Goal: Communication & Community: Answer question/provide support

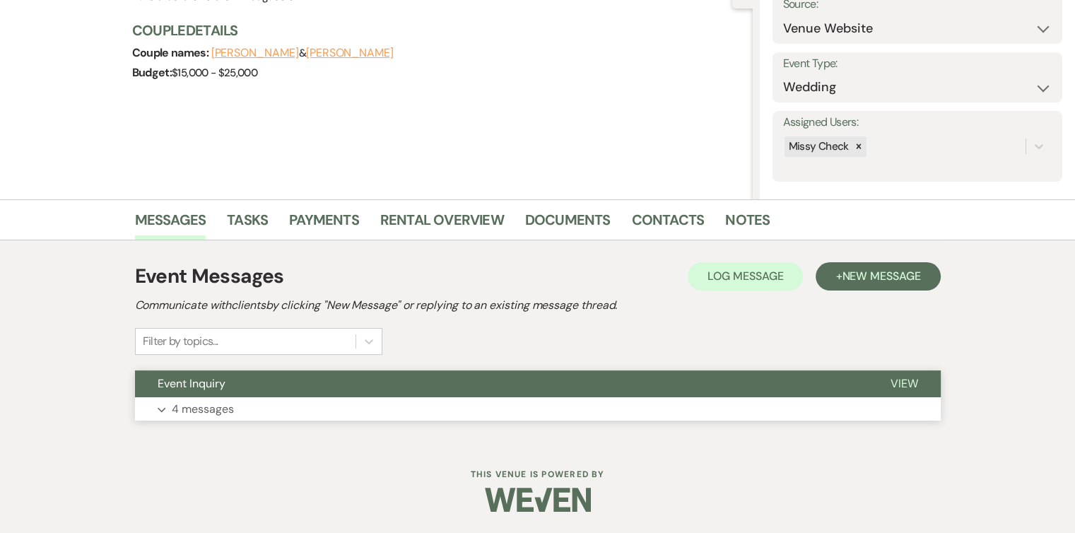
click at [274, 413] on button "Expand 4 messages" at bounding box center [537, 409] width 805 height 24
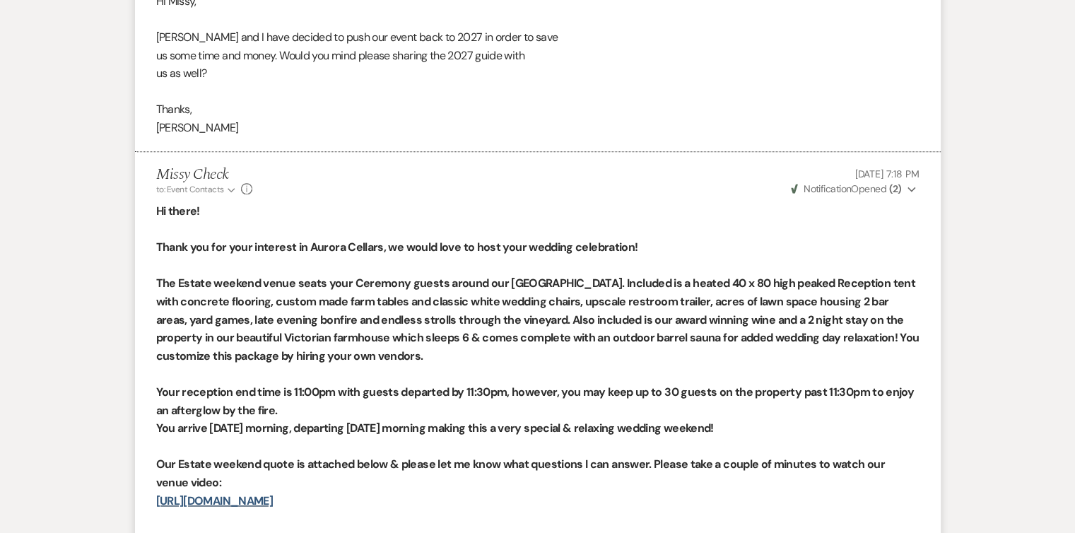
scroll to position [1315, 0]
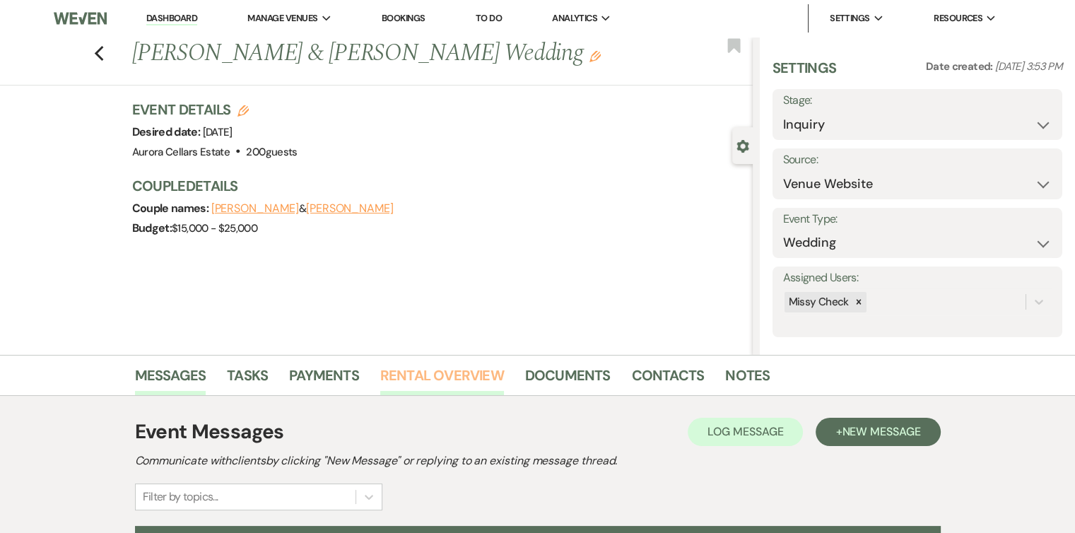
scroll to position [155, 0]
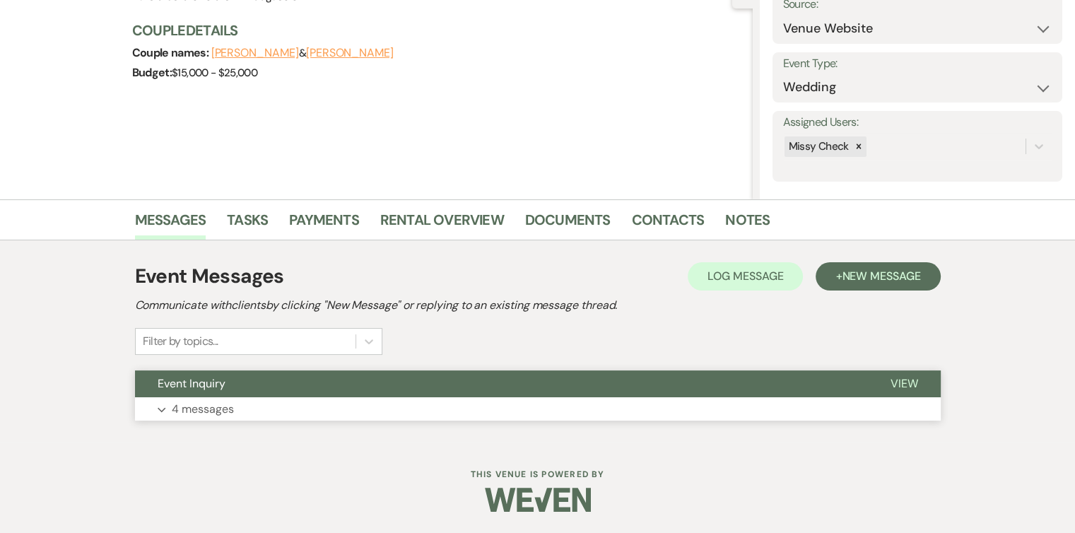
click at [409, 406] on button "Expand 4 messages" at bounding box center [537, 409] width 805 height 24
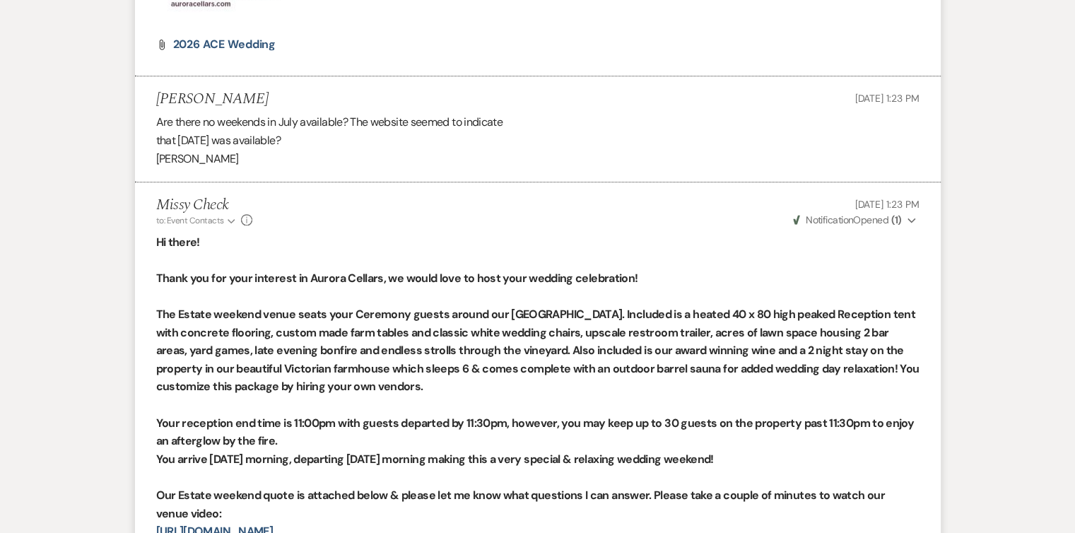
scroll to position [1426, 0]
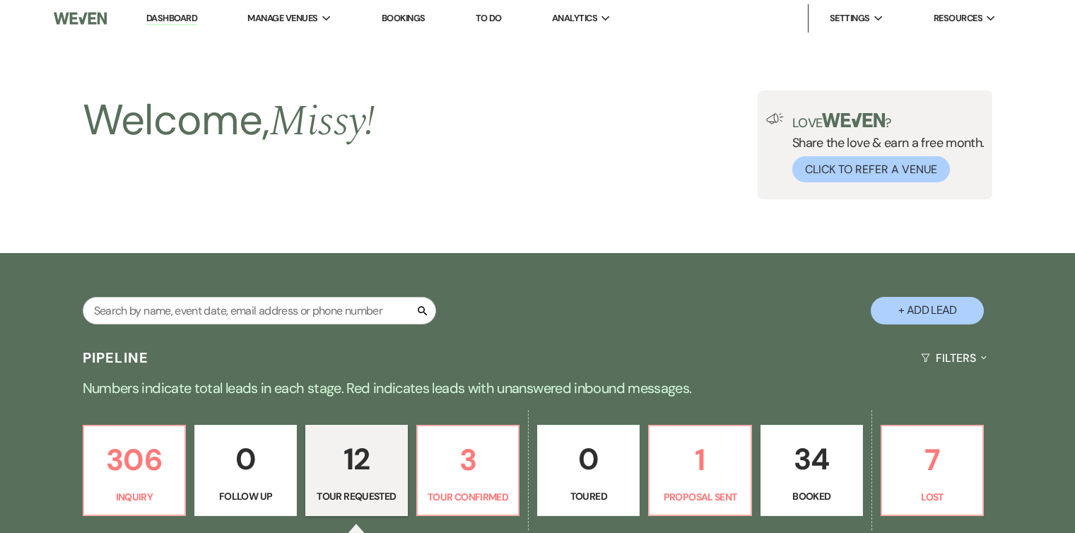
select select "2"
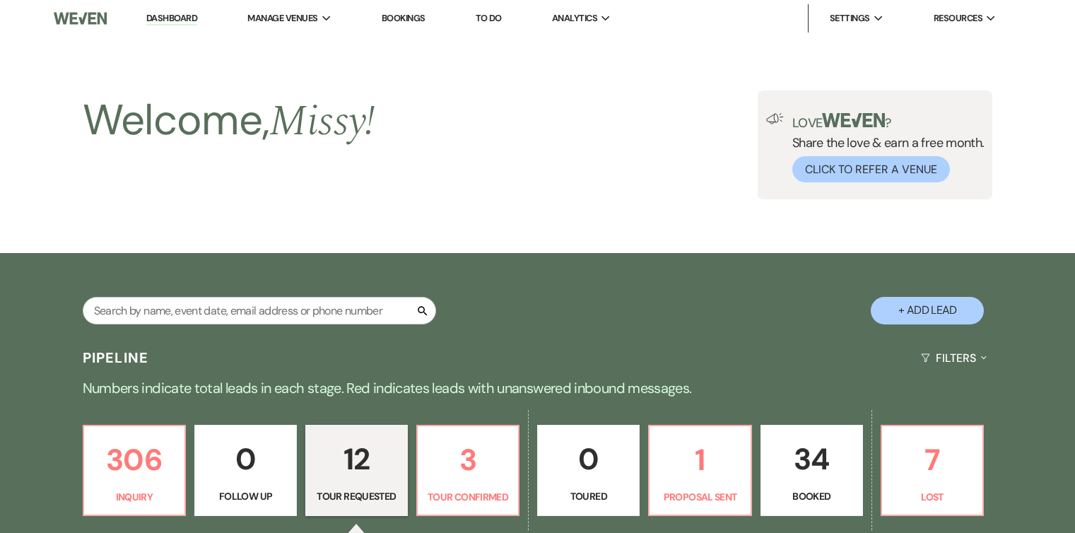
select select "2"
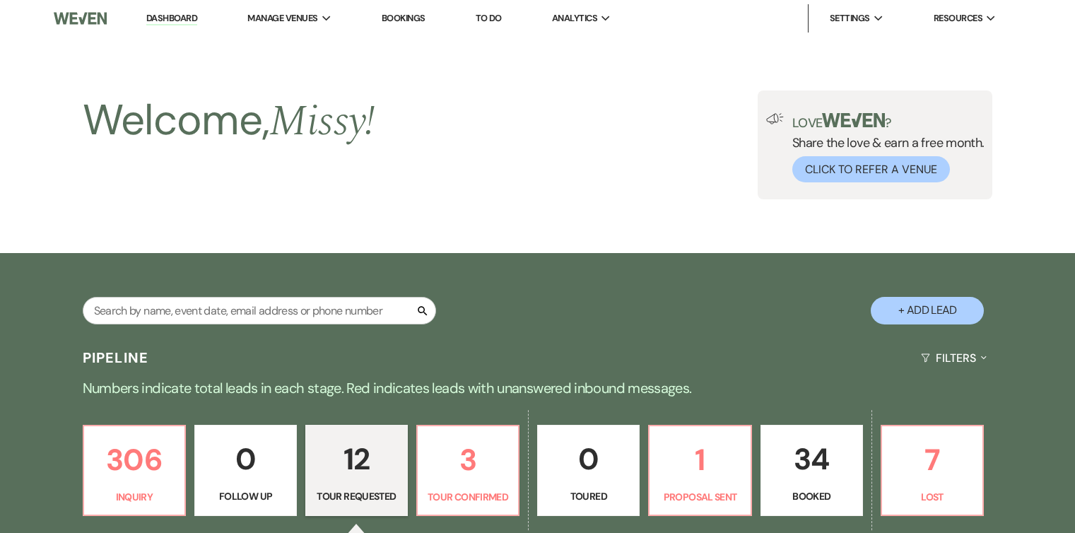
select select "2"
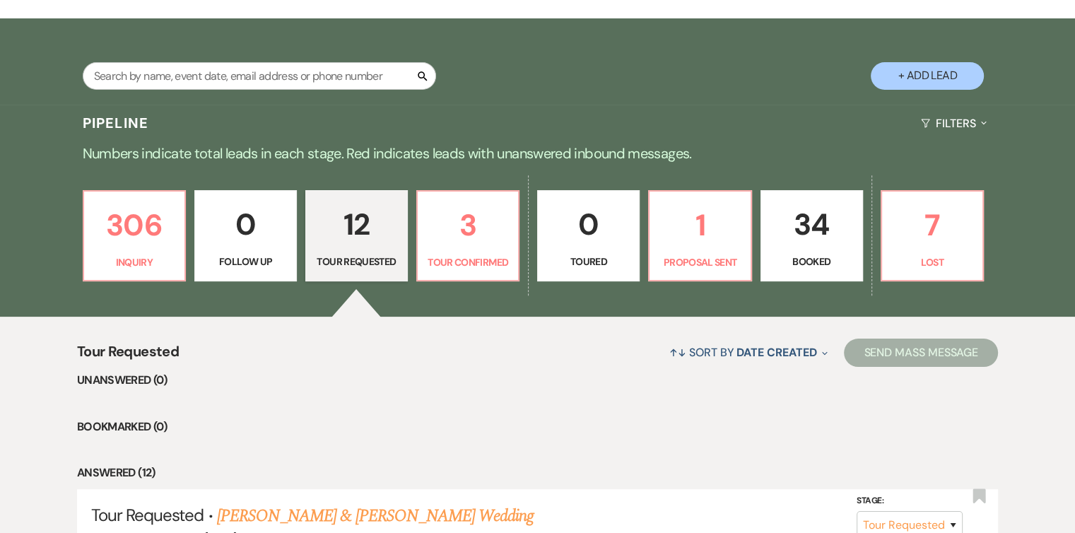
scroll to position [205, 0]
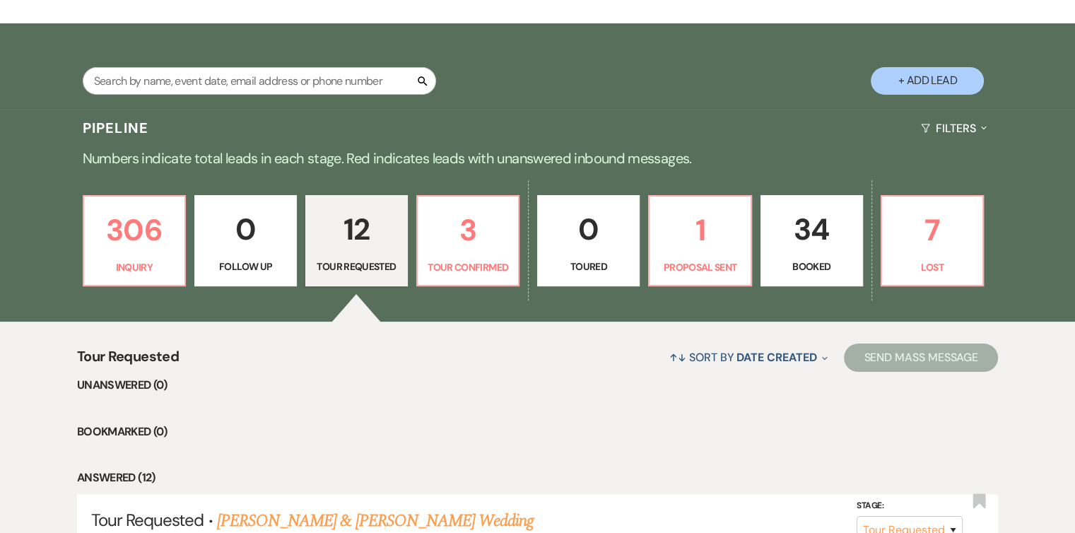
scroll to position [231, 0]
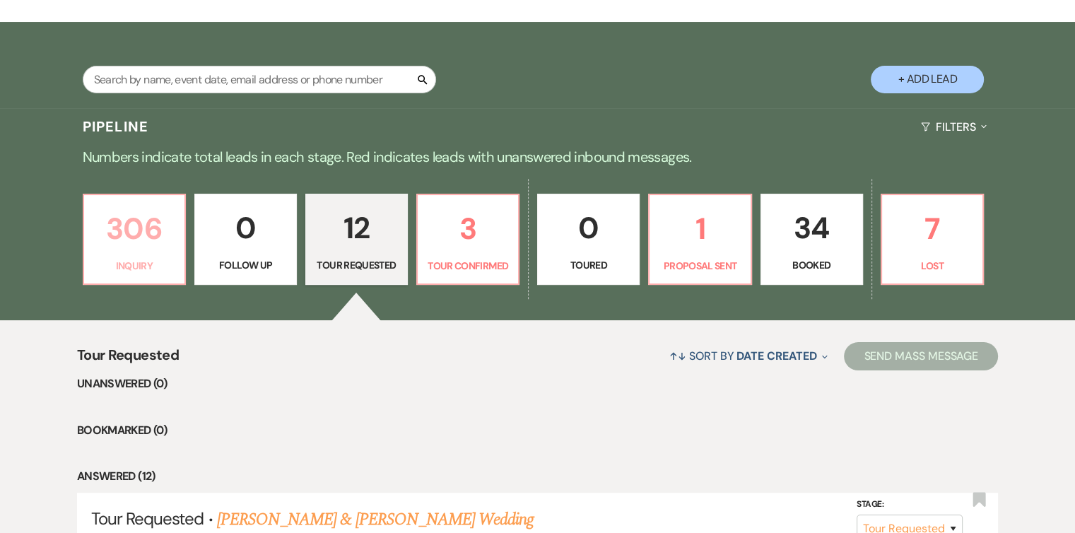
click at [129, 232] on p "306" at bounding box center [135, 228] width 84 height 47
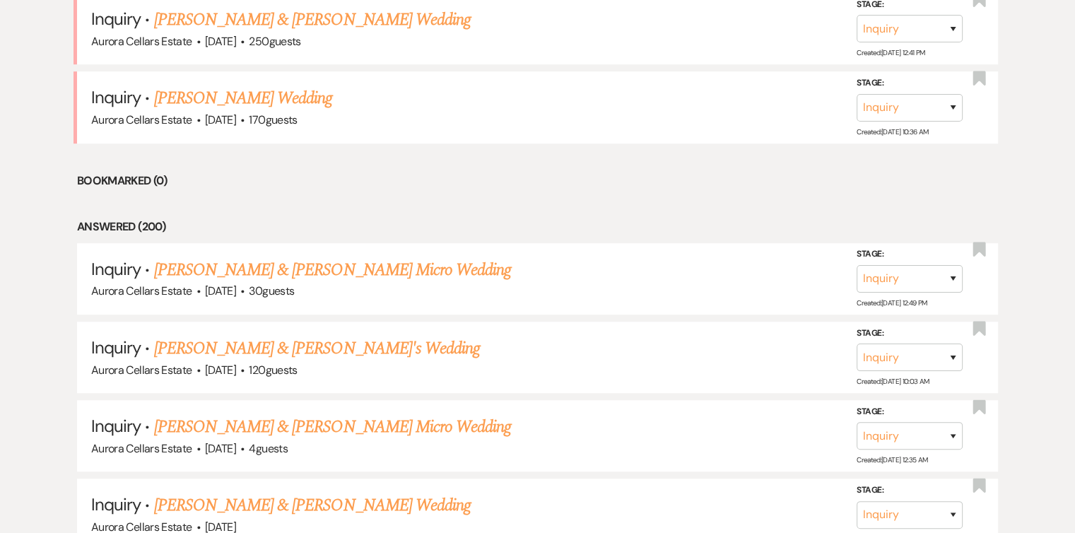
scroll to position [794, 0]
click at [325, 348] on link "Ryan Peterson & Rebekah Anger's Wedding" at bounding box center [317, 348] width 326 height 25
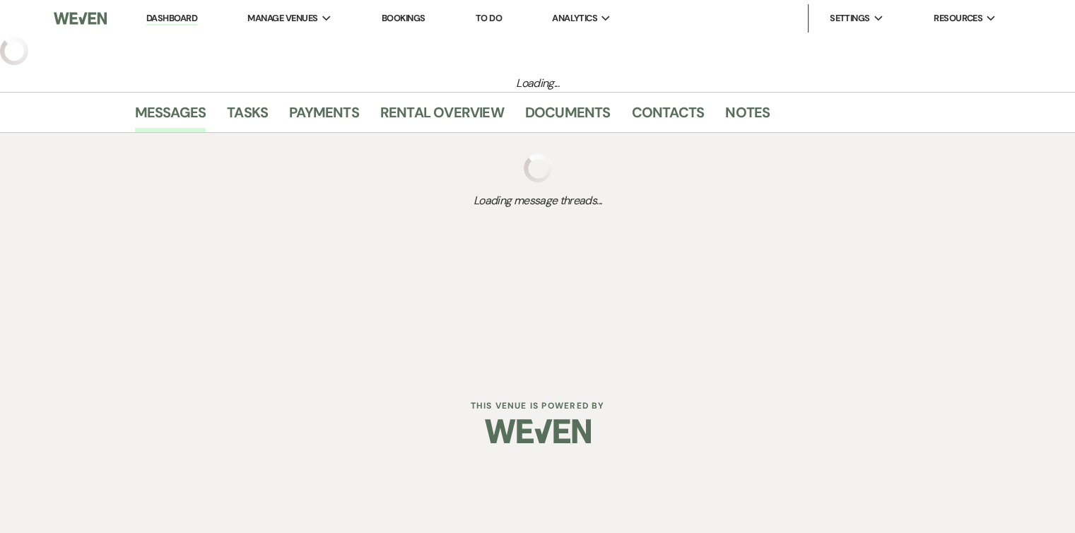
select select "5"
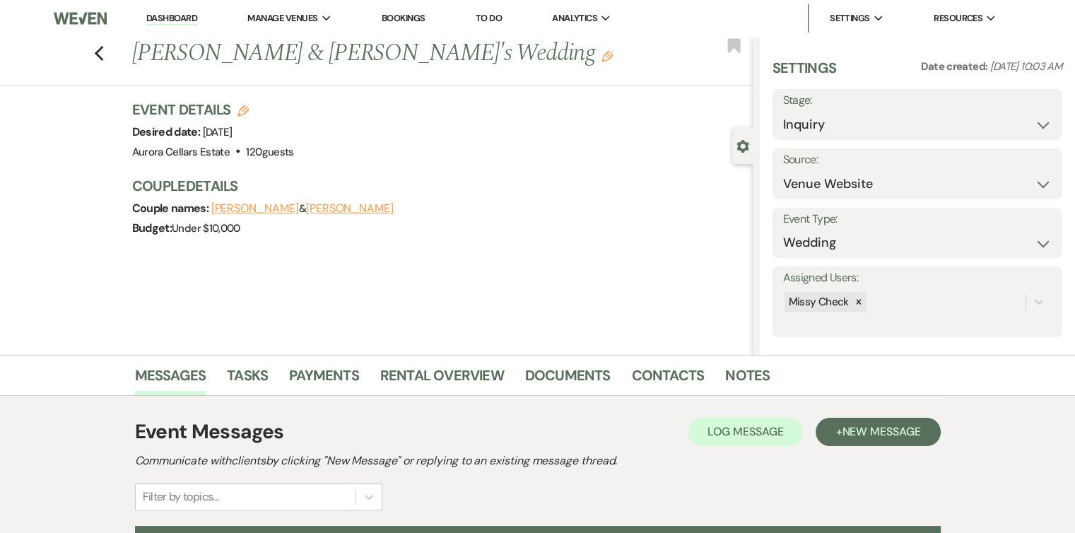
scroll to position [155, 0]
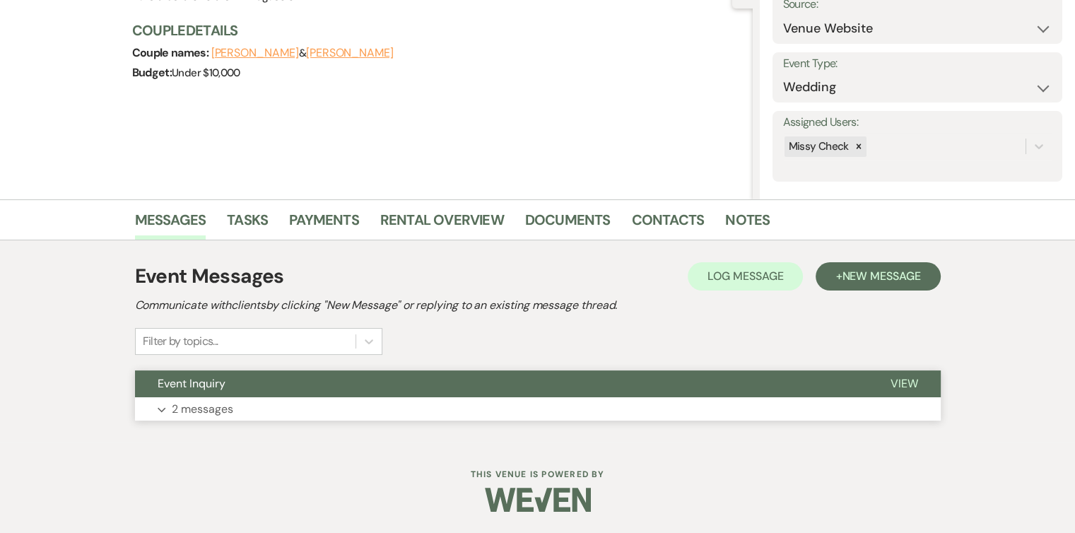
click at [412, 411] on button "Expand 2 messages" at bounding box center [537, 409] width 805 height 24
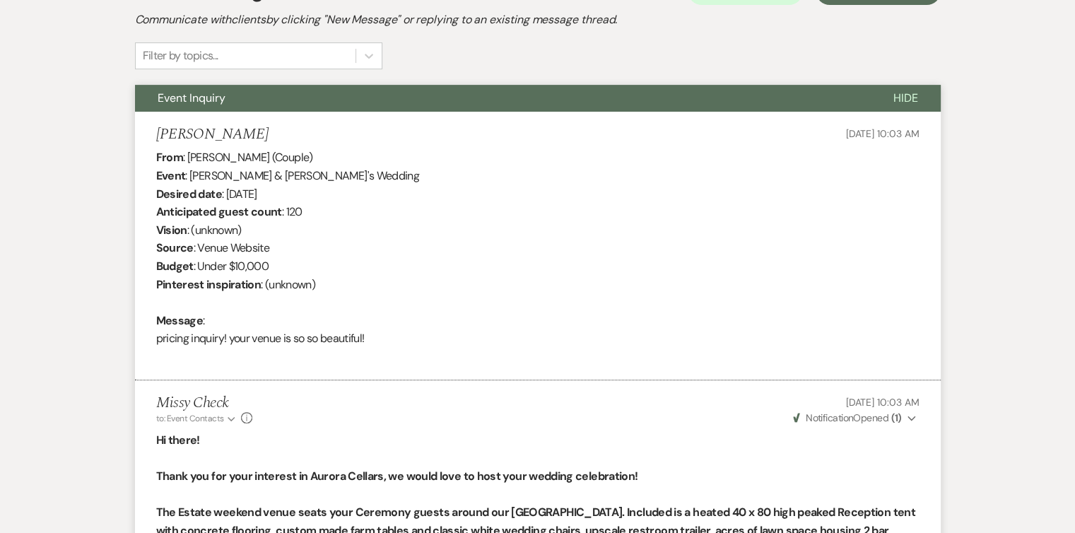
scroll to position [441, 0]
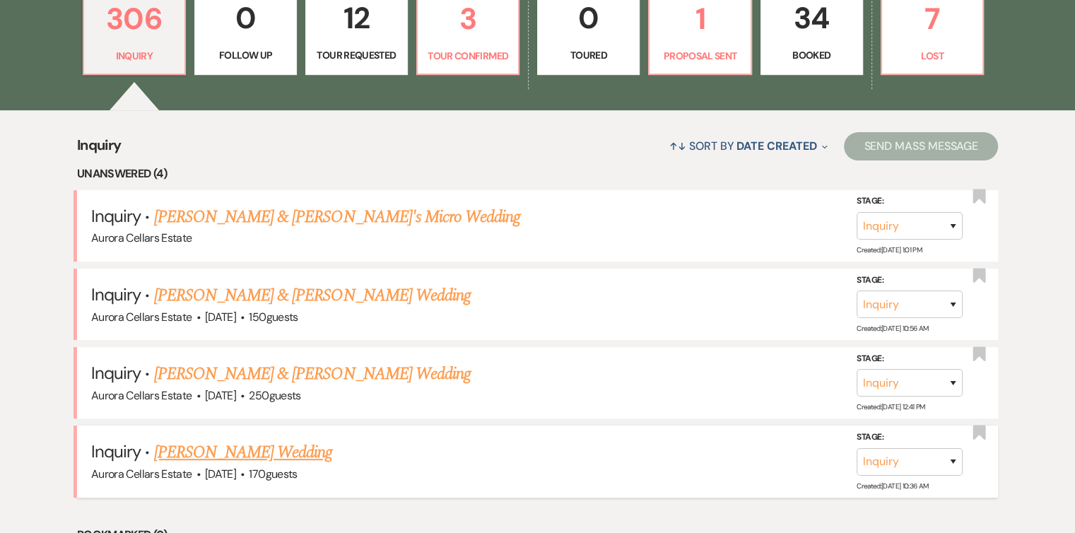
scroll to position [794, 0]
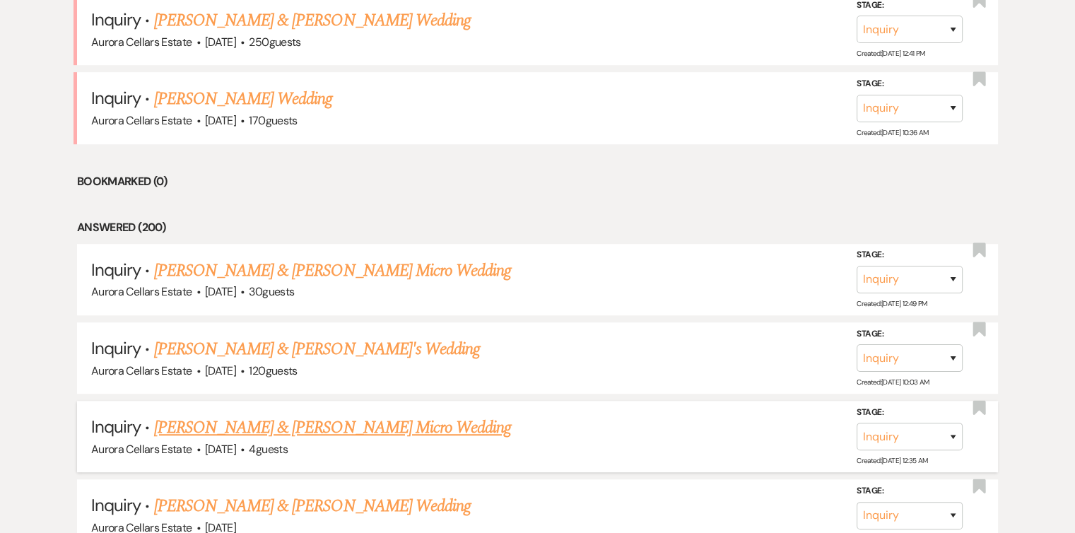
click at [311, 420] on link "William Norris & Rebecca Andreasen's Micro Wedding" at bounding box center [332, 427] width 357 height 25
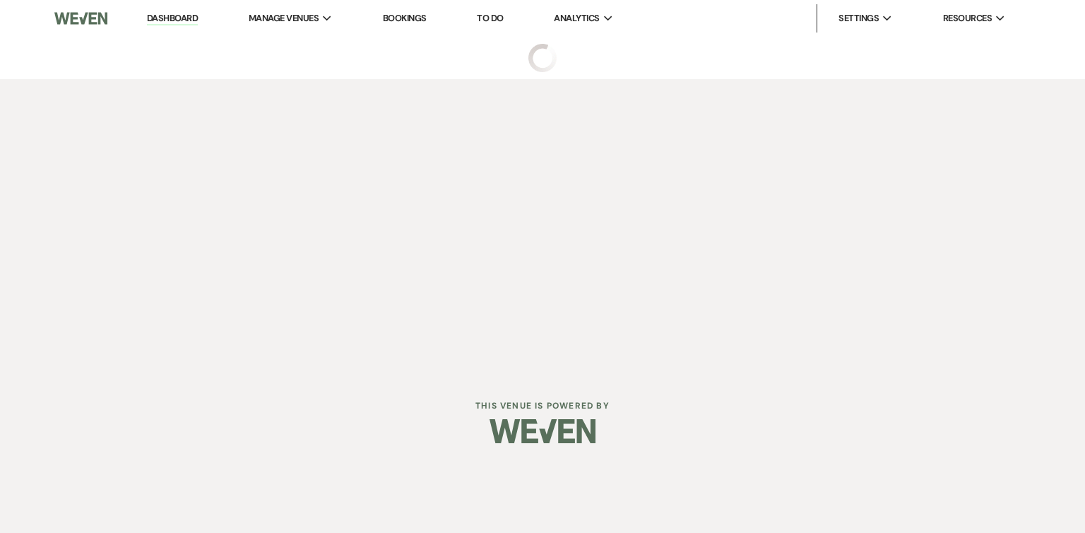
select select "5"
select select "16"
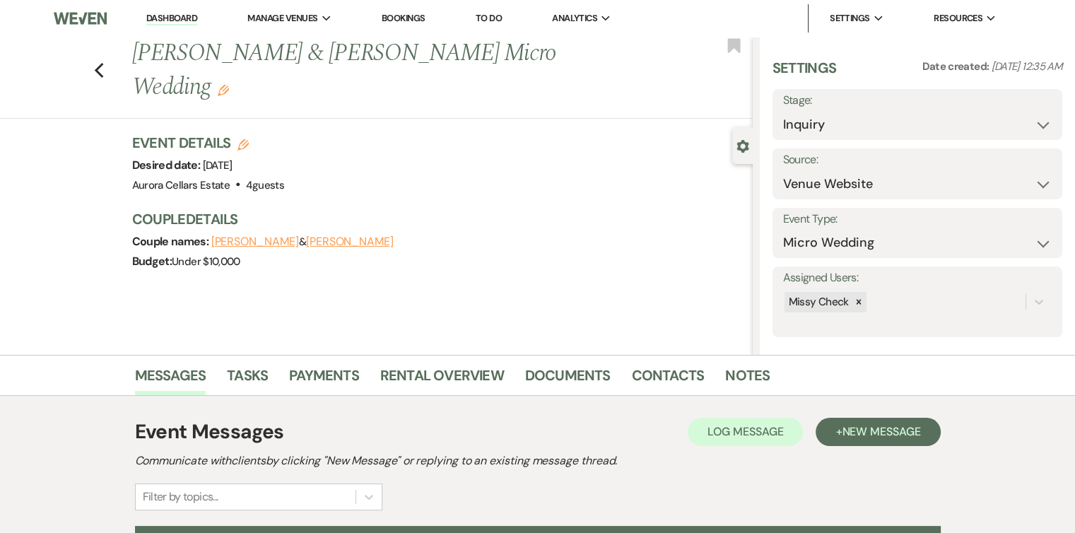
scroll to position [155, 0]
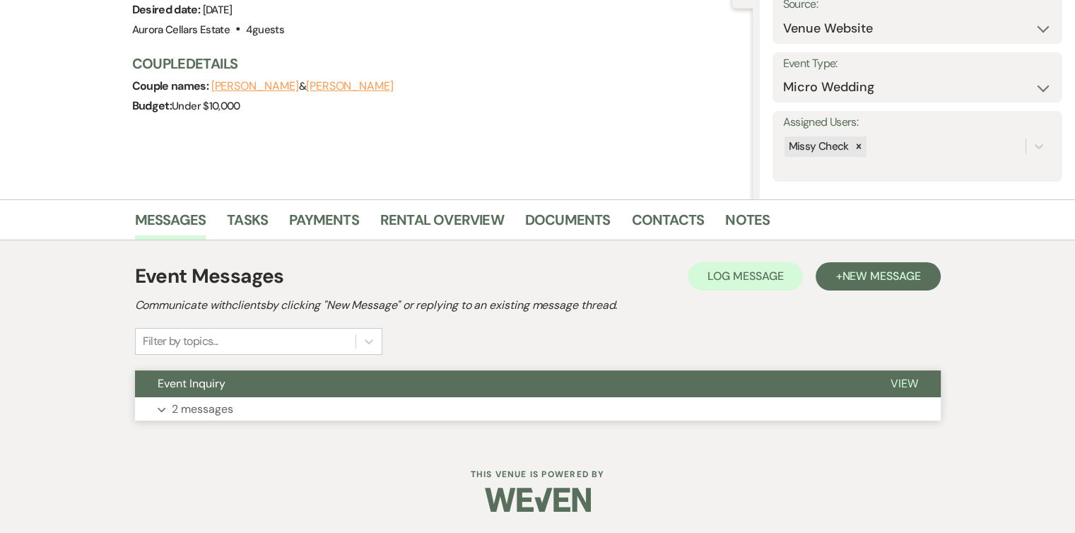
click at [447, 408] on button "Expand 2 messages" at bounding box center [537, 409] width 805 height 24
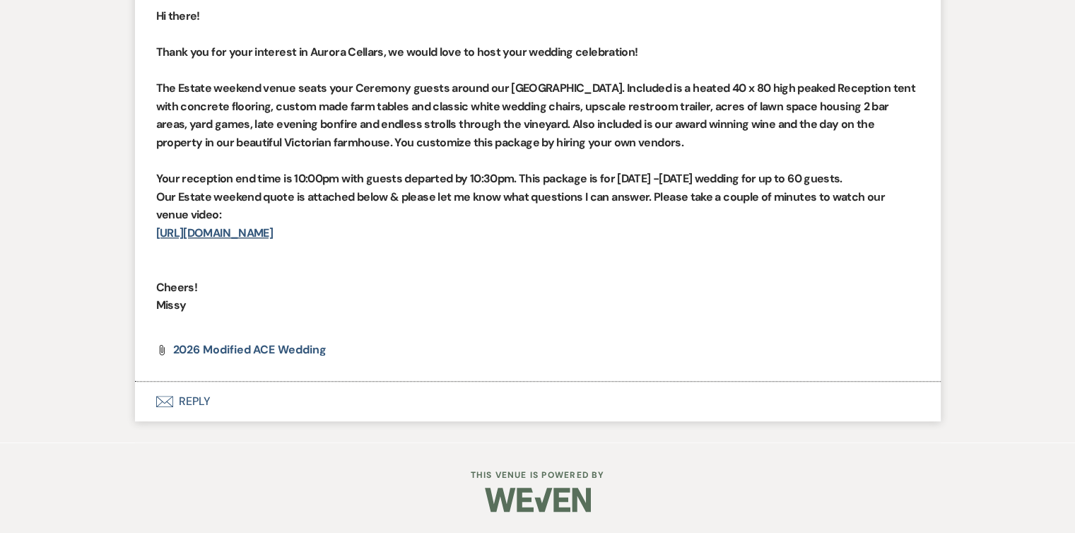
scroll to position [864, 0]
click at [190, 398] on button "Envelope Reply" at bounding box center [537, 402] width 805 height 40
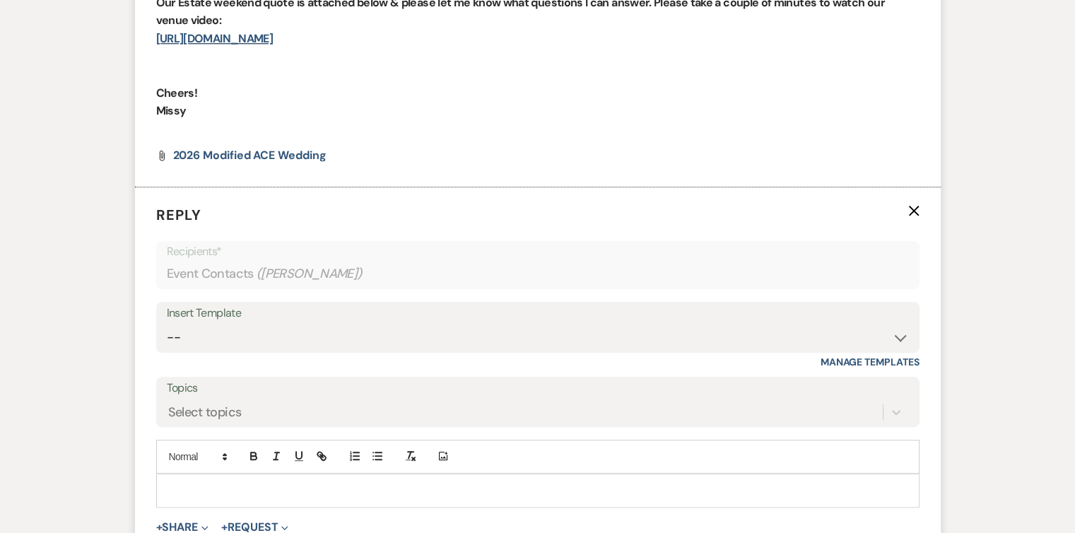
scroll to position [1125, 0]
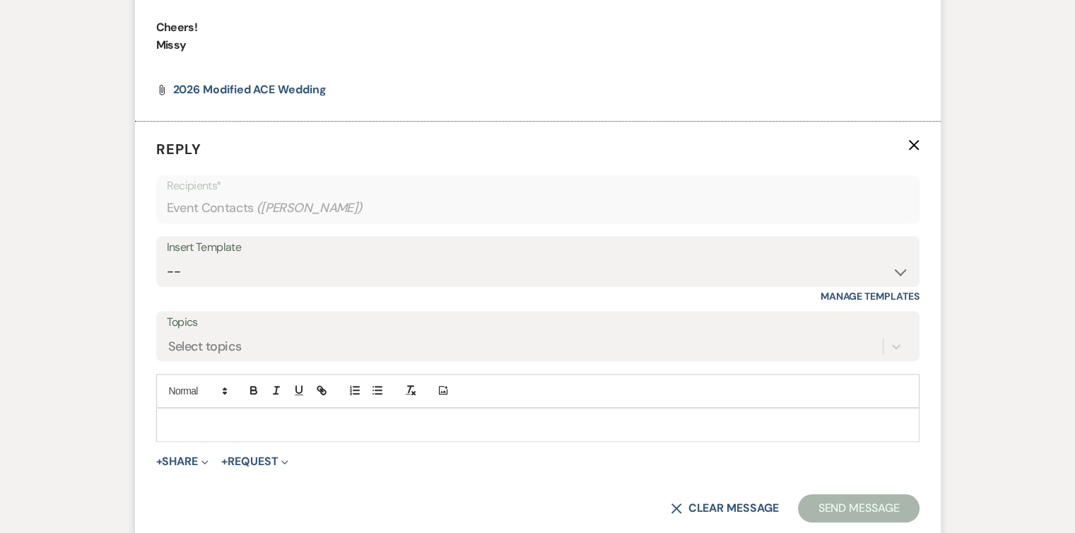
click at [186, 417] on p at bounding box center [537, 425] width 740 height 16
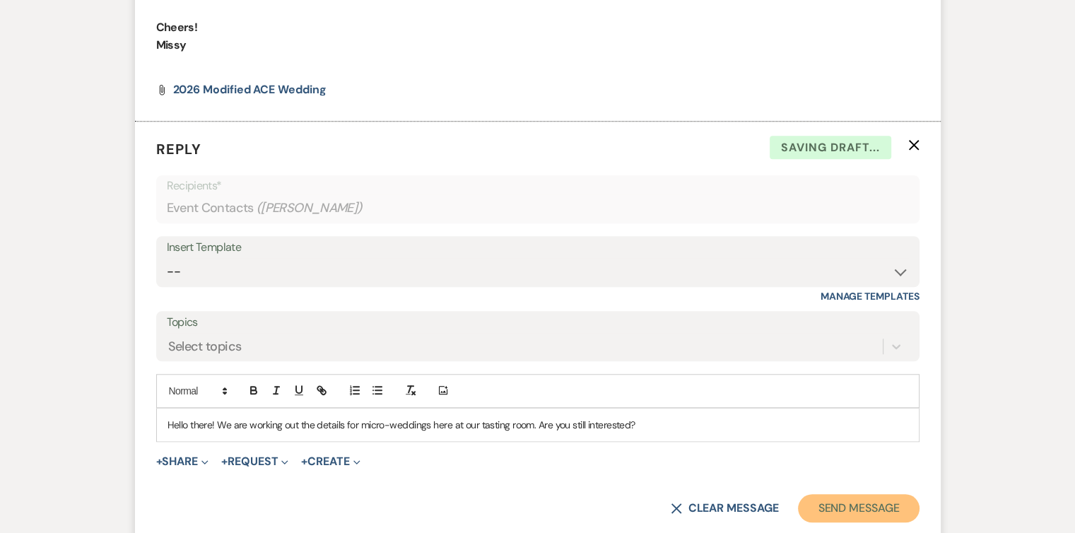
click at [850, 505] on button "Send Message" at bounding box center [858, 508] width 121 height 28
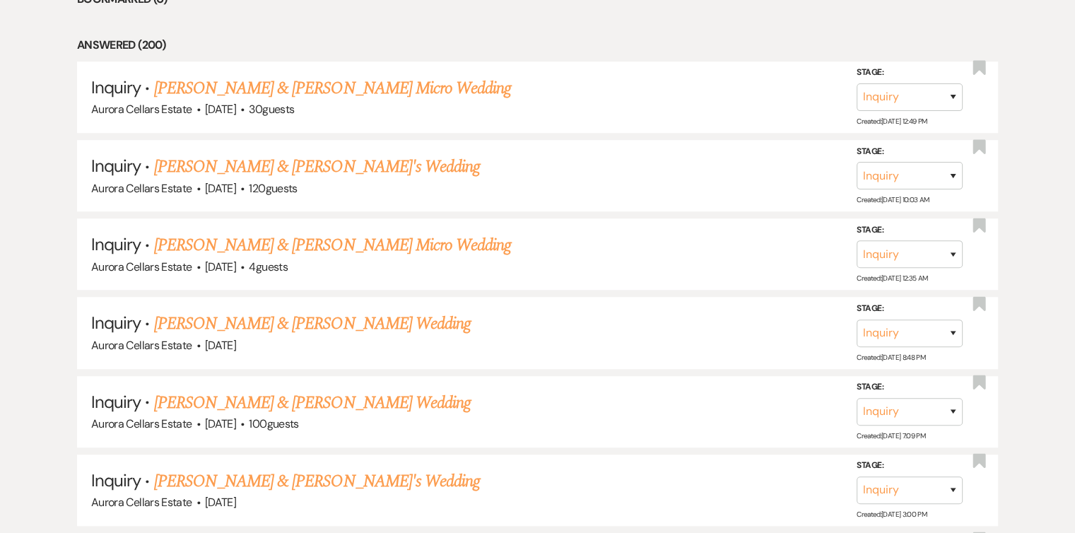
scroll to position [794, 0]
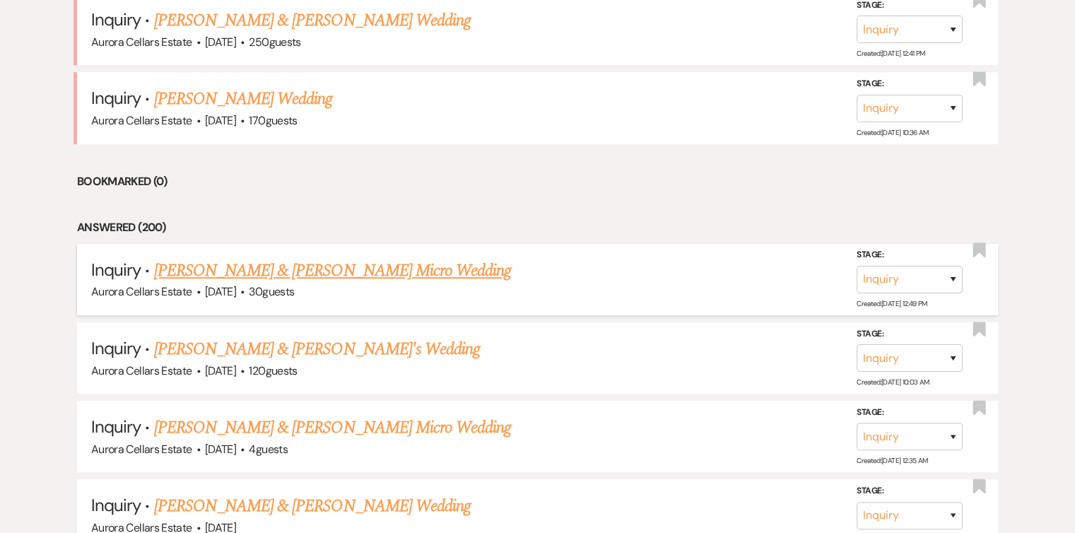
click at [348, 271] on link "Dante Avila & Holly L Henning's Micro Wedding" at bounding box center [332, 270] width 357 height 25
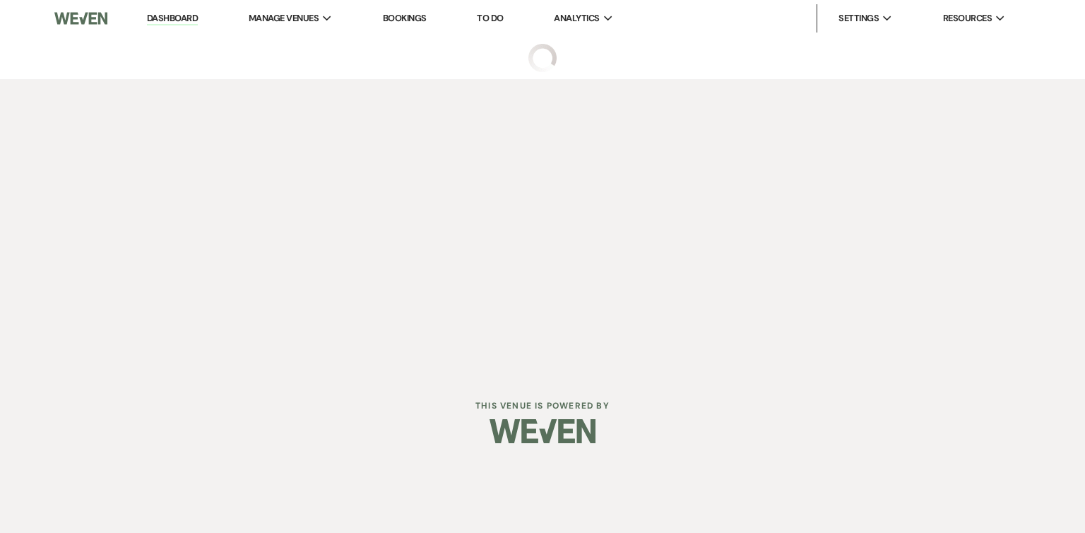
select select "5"
select select "16"
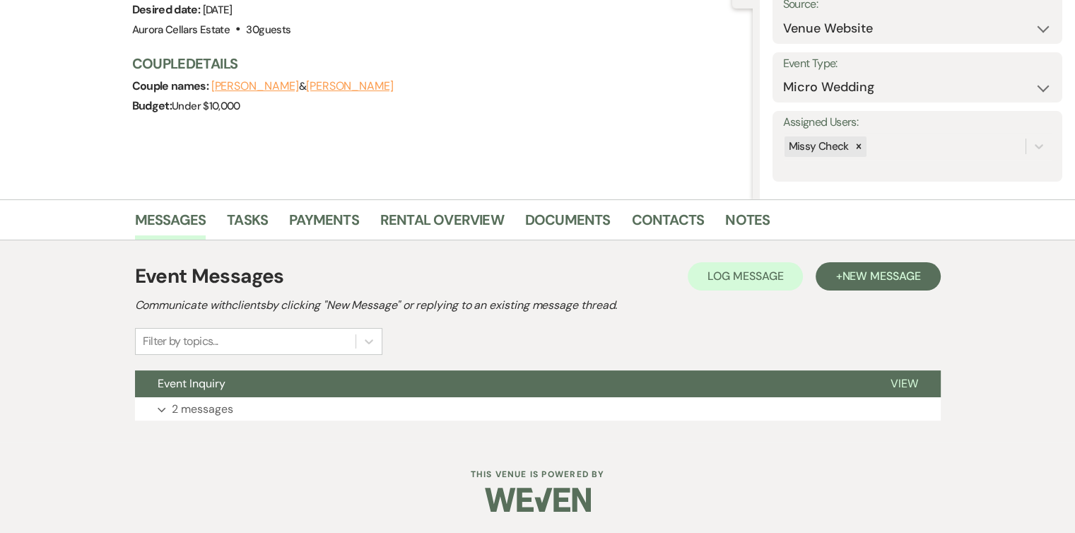
scroll to position [155, 0]
drag, startPoint x: 468, startPoint y: 406, endPoint x: 415, endPoint y: 409, distance: 52.4
click at [415, 409] on button "Expand 2 messages" at bounding box center [537, 410] width 805 height 24
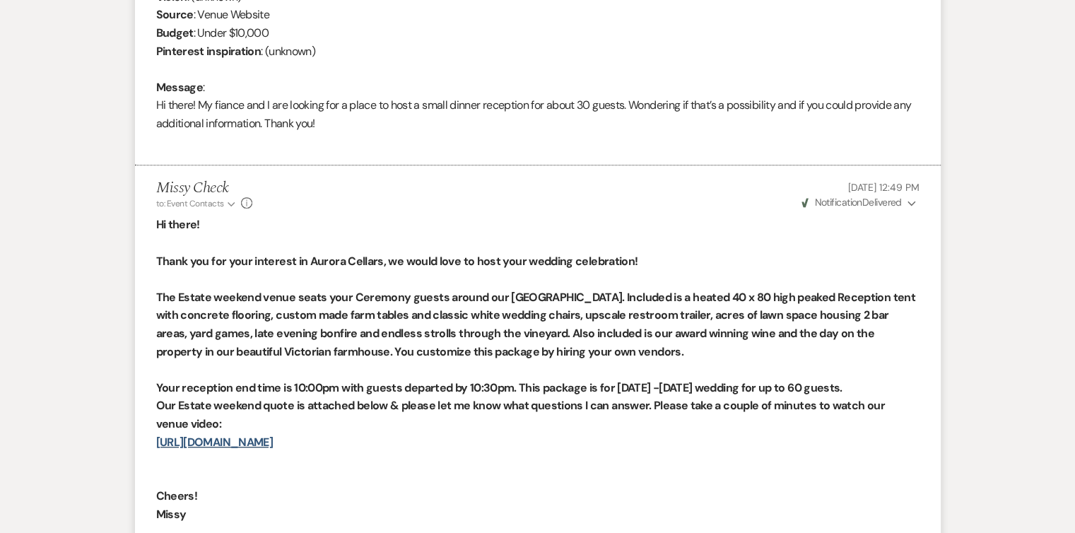
scroll to position [882, 0]
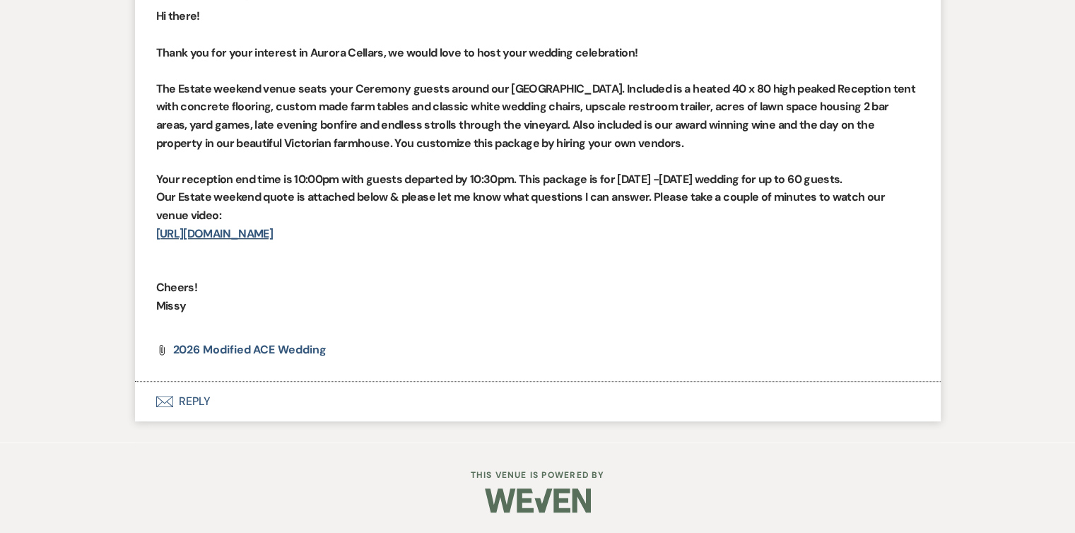
click at [201, 402] on button "Envelope Reply" at bounding box center [537, 401] width 805 height 40
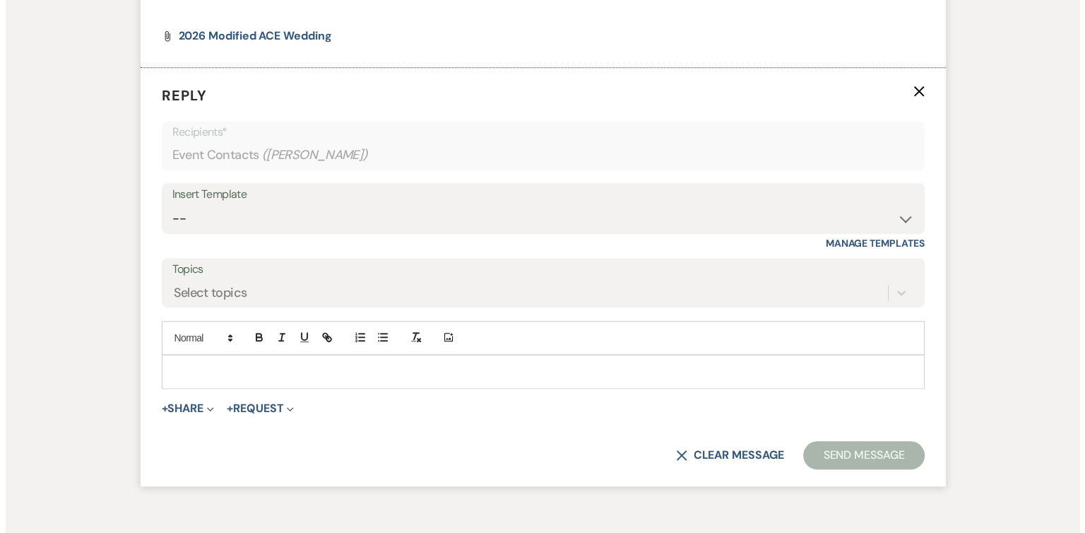
scroll to position [1206, 0]
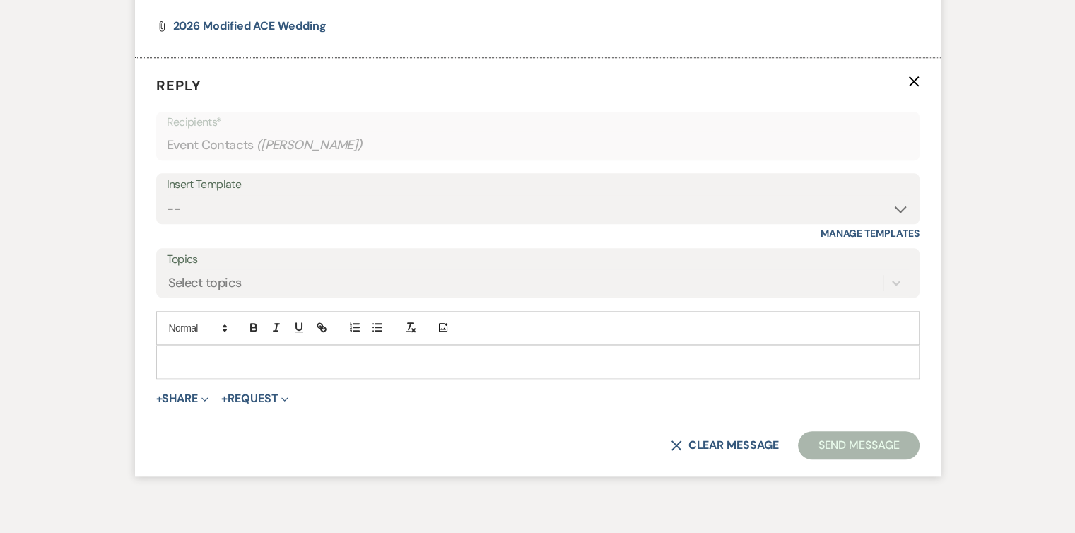
click at [189, 356] on p at bounding box center [537, 362] width 740 height 16
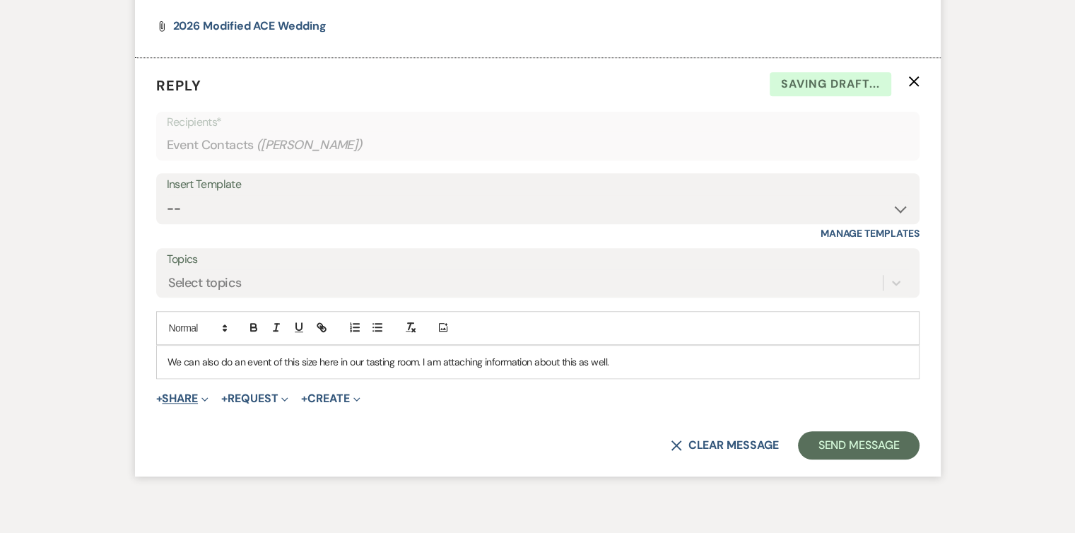
click at [183, 396] on button "+ Share Expand" at bounding box center [182, 398] width 53 height 11
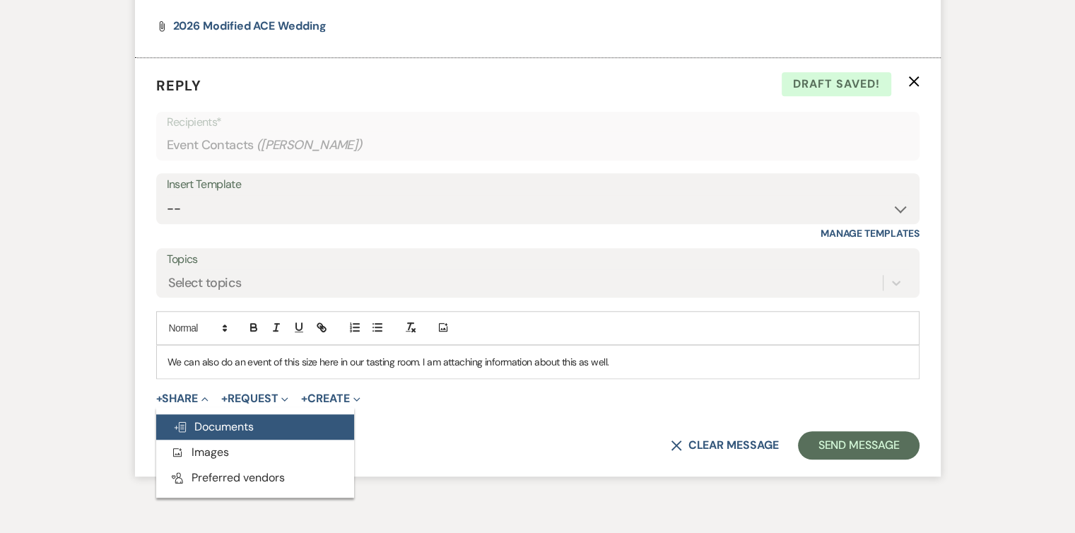
click at [208, 425] on span "Doc Upload Documents" at bounding box center [213, 426] width 81 height 15
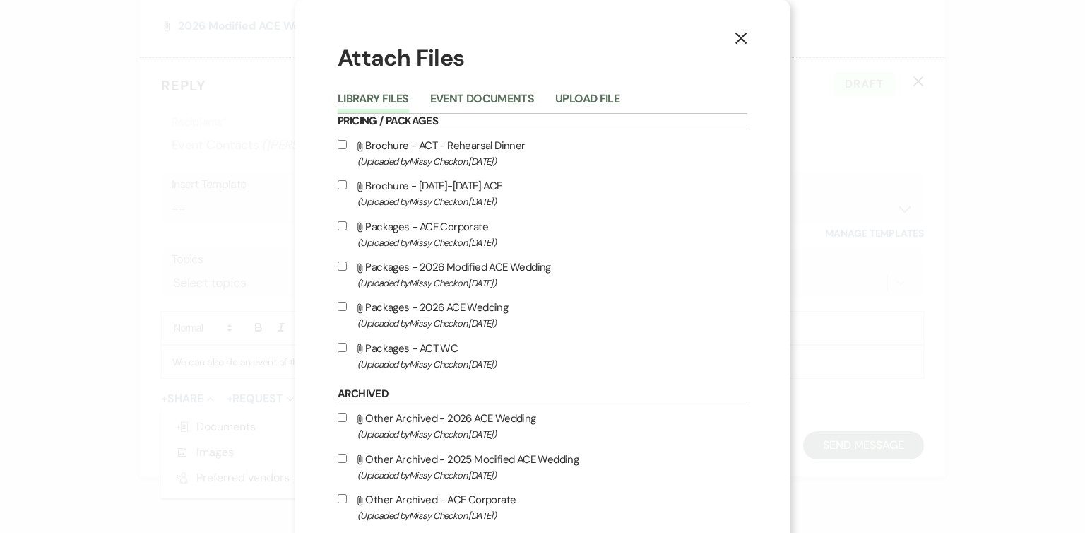
click at [338, 142] on input "Attach File Brochure - ACT - Rehearsal Dinner (Uploaded by Missy Check on Jan 2…" at bounding box center [342, 144] width 9 height 9
checkbox input "true"
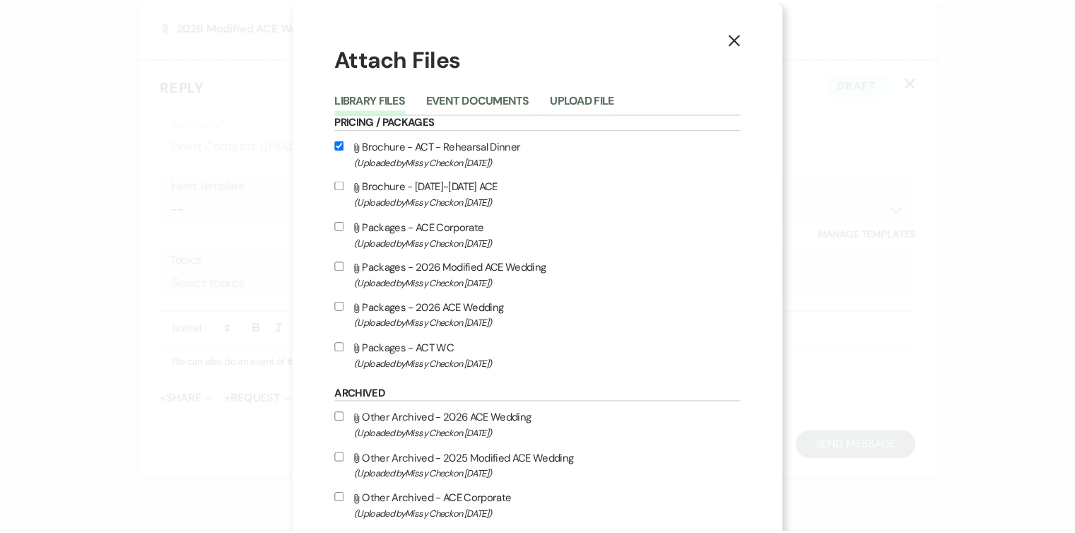
scroll to position [119, 0]
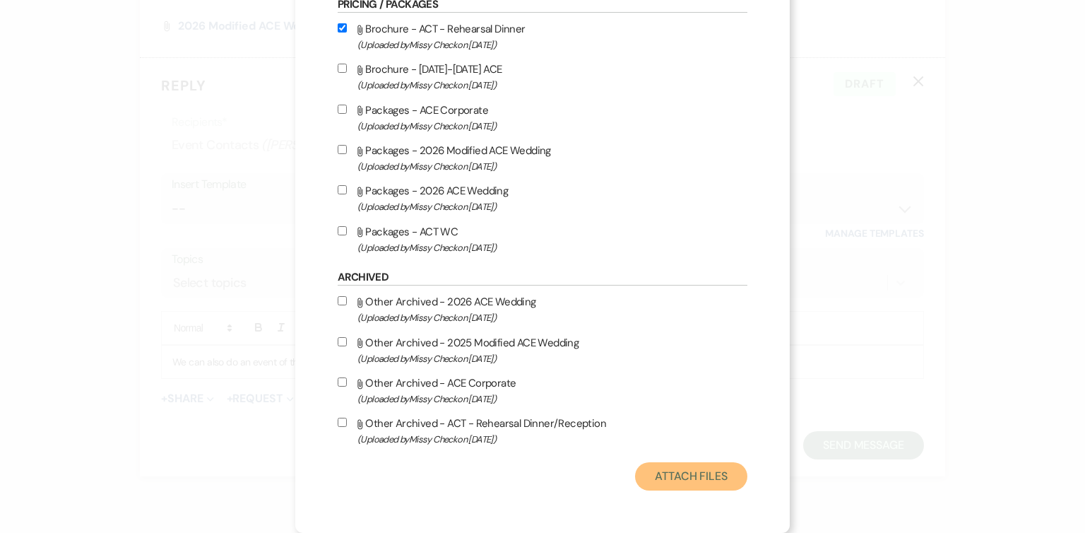
click at [685, 474] on button "Attach Files" at bounding box center [691, 476] width 112 height 28
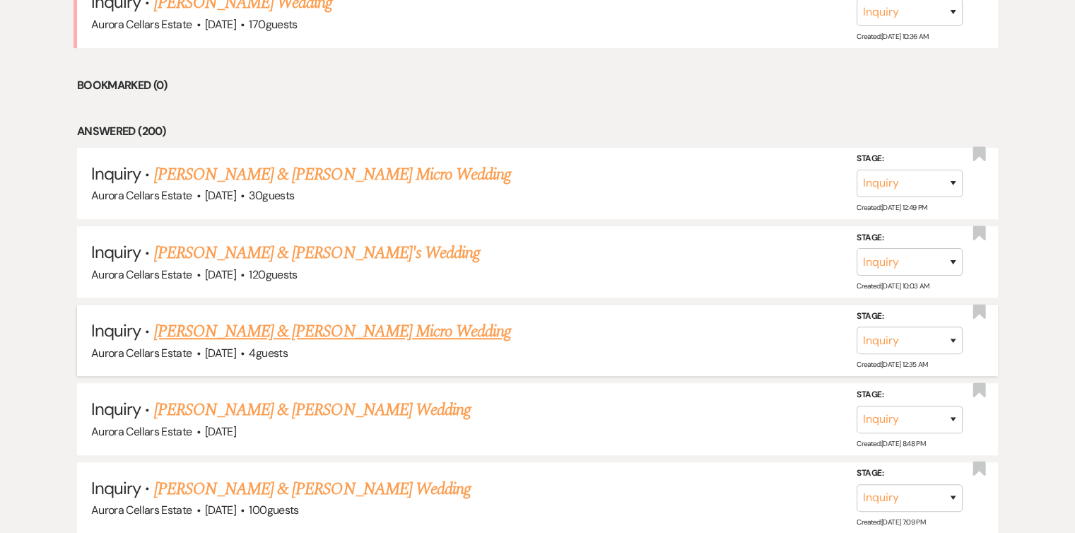
scroll to position [920, 0]
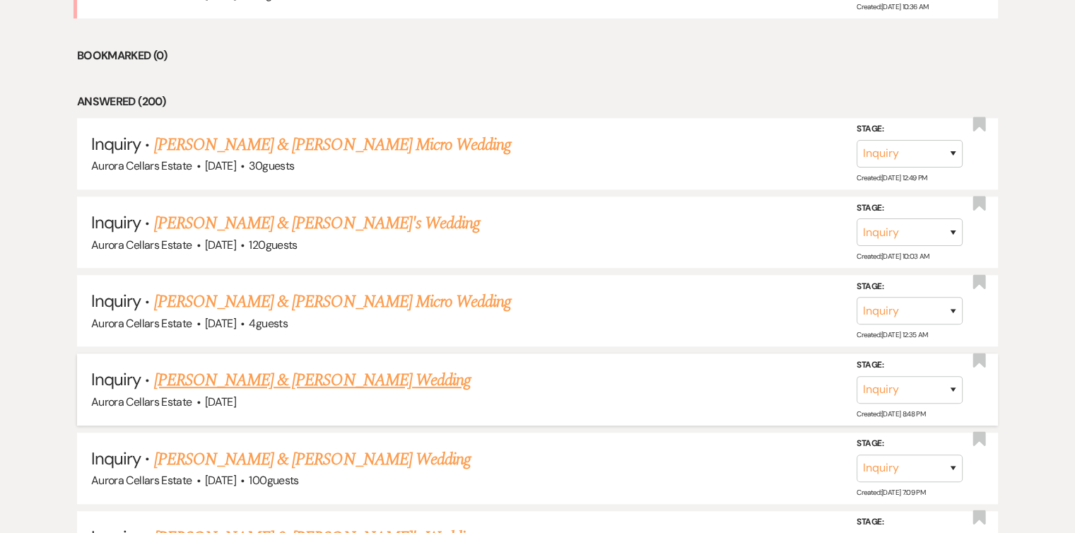
click at [346, 373] on link "Gabriel Witt & Elizabeth T Sutton's Wedding" at bounding box center [312, 379] width 316 height 25
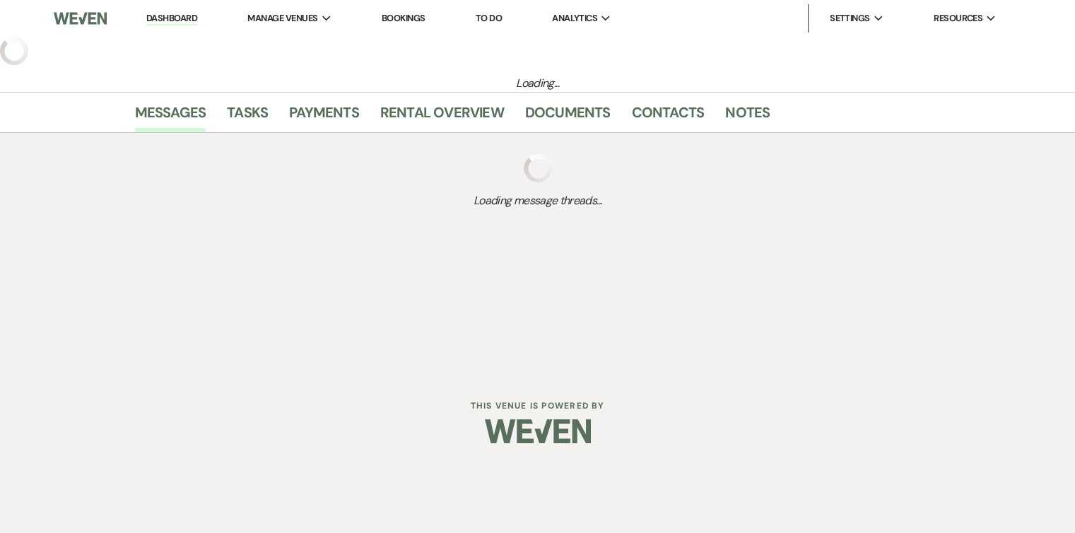
select select "5"
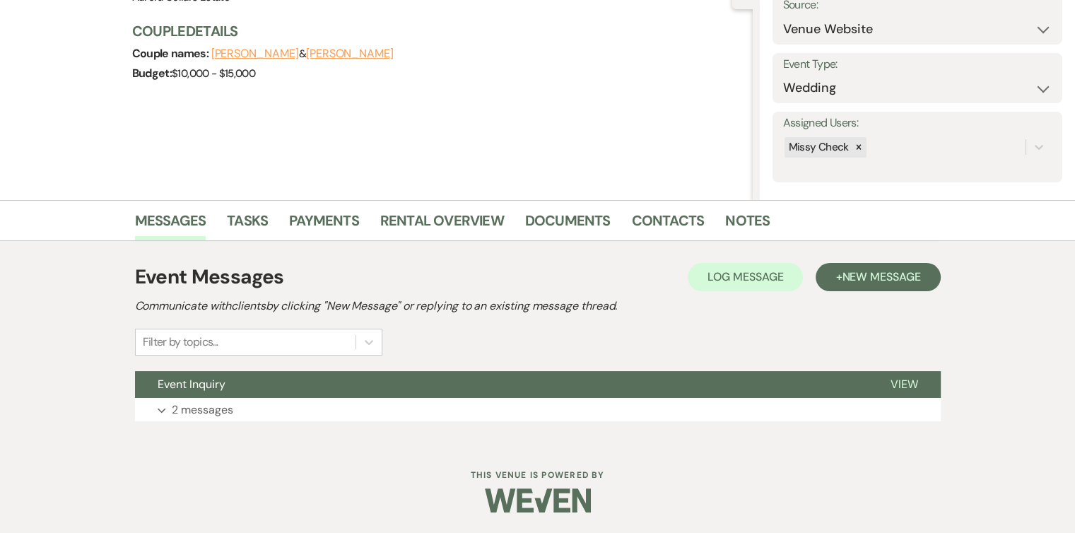
scroll to position [154, 0]
click at [303, 410] on button "Expand 2 messages" at bounding box center [537, 410] width 805 height 24
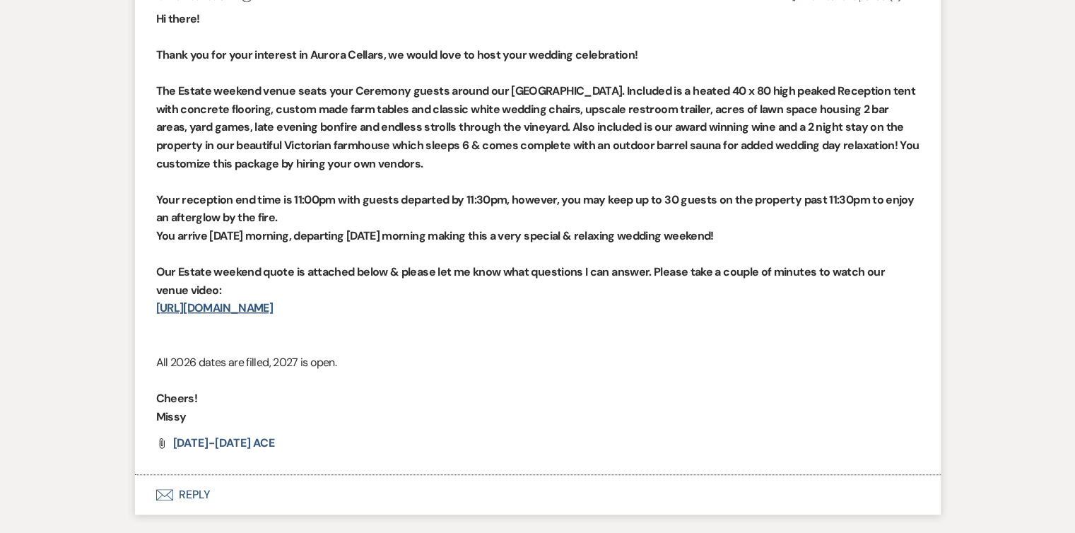
scroll to position [862, 0]
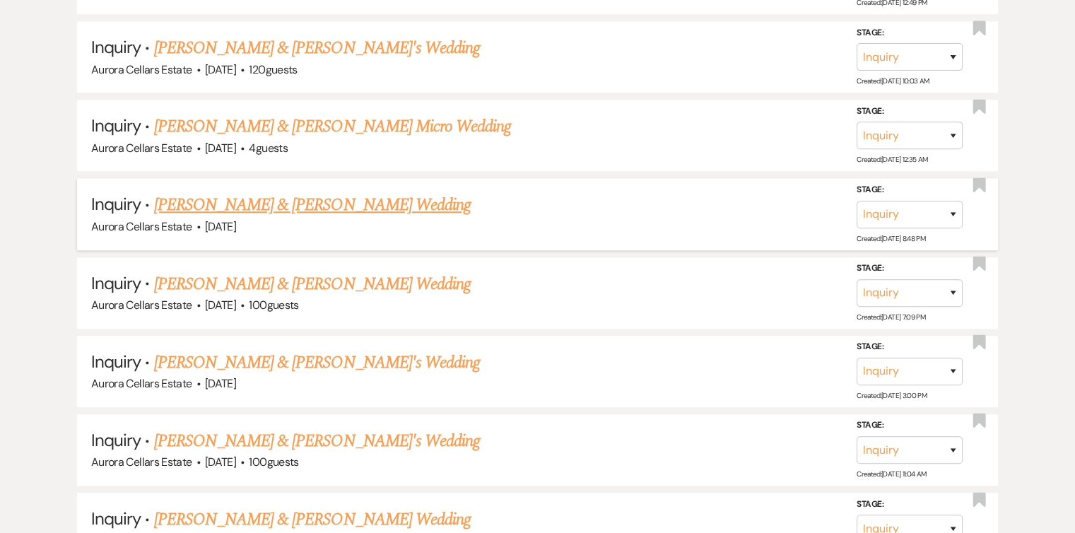
scroll to position [1094, 0]
click at [298, 275] on link "Kevin Mulligan & Madelyn Arsenault's Wedding" at bounding box center [312, 284] width 316 height 25
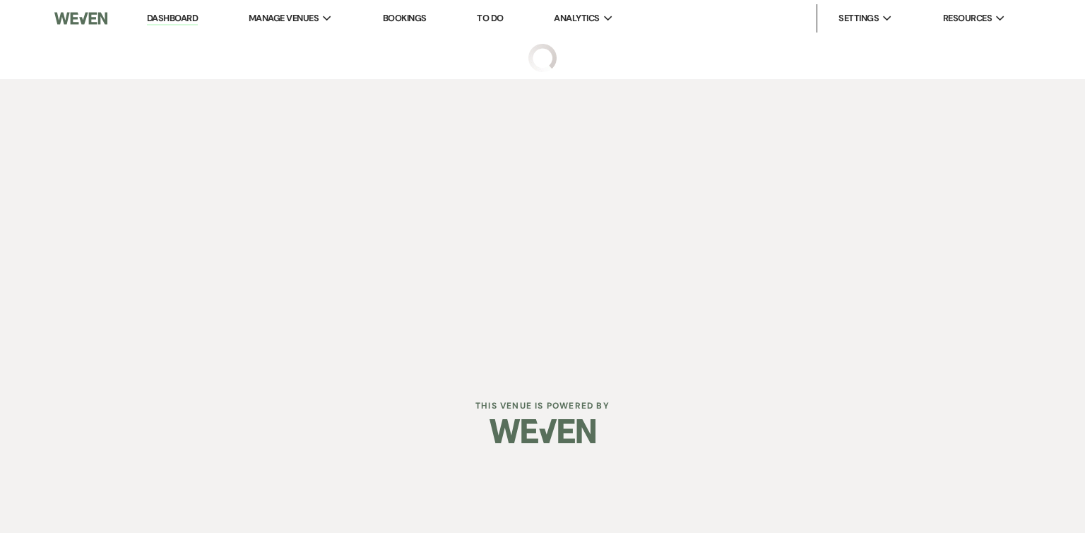
select select "5"
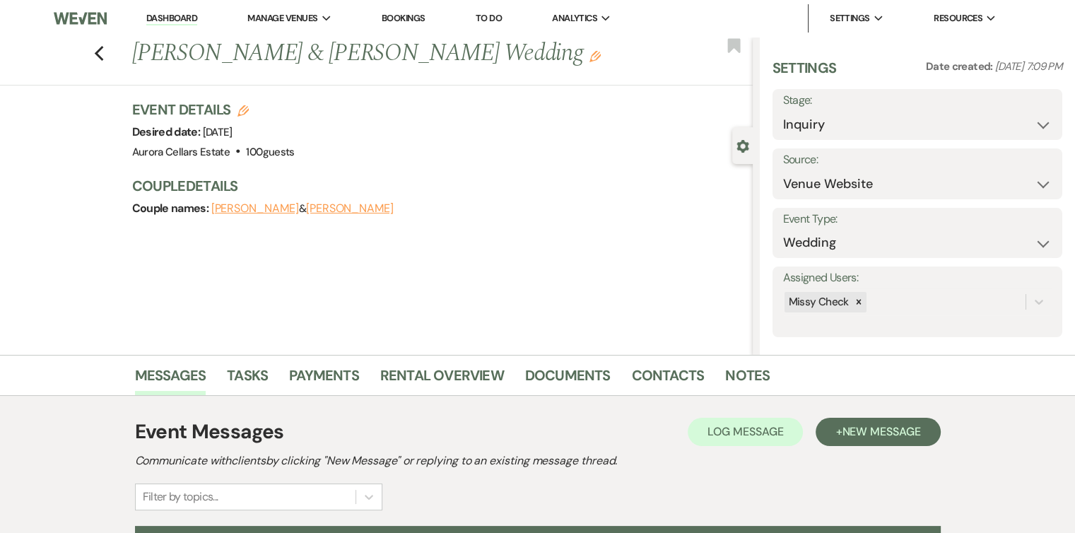
scroll to position [155, 0]
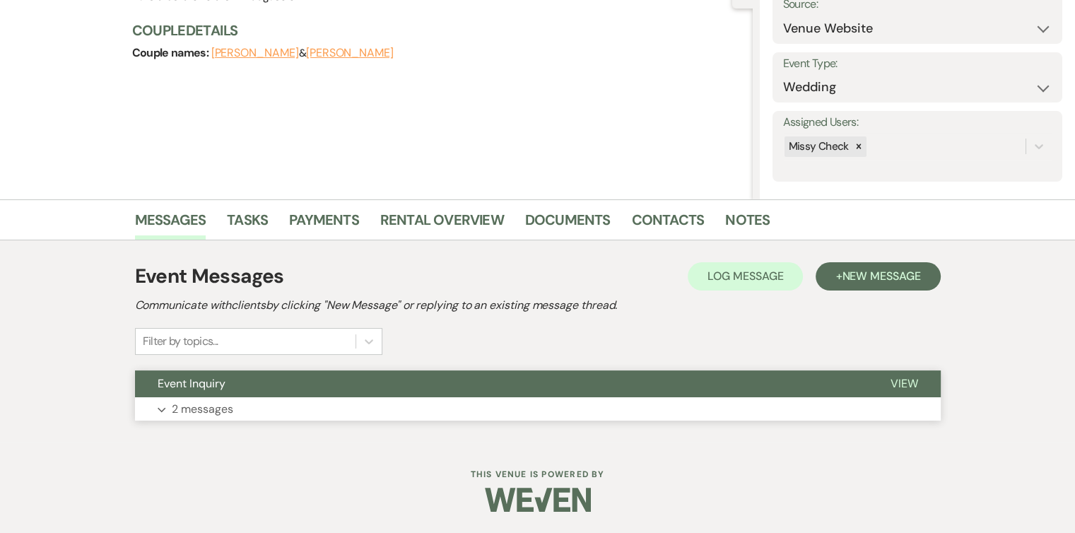
click at [321, 411] on button "Expand 2 messages" at bounding box center [537, 409] width 805 height 24
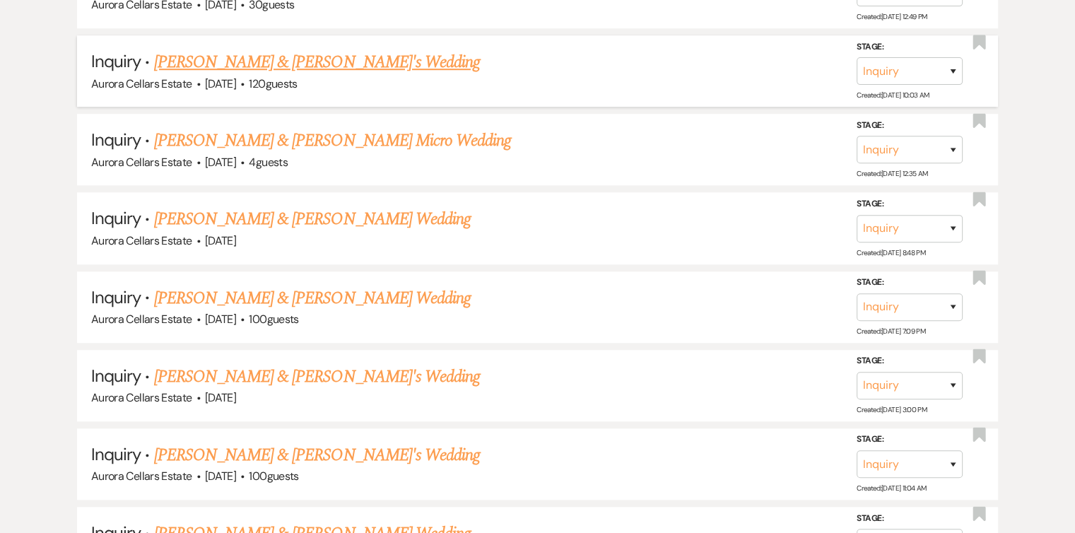
scroll to position [1040, 0]
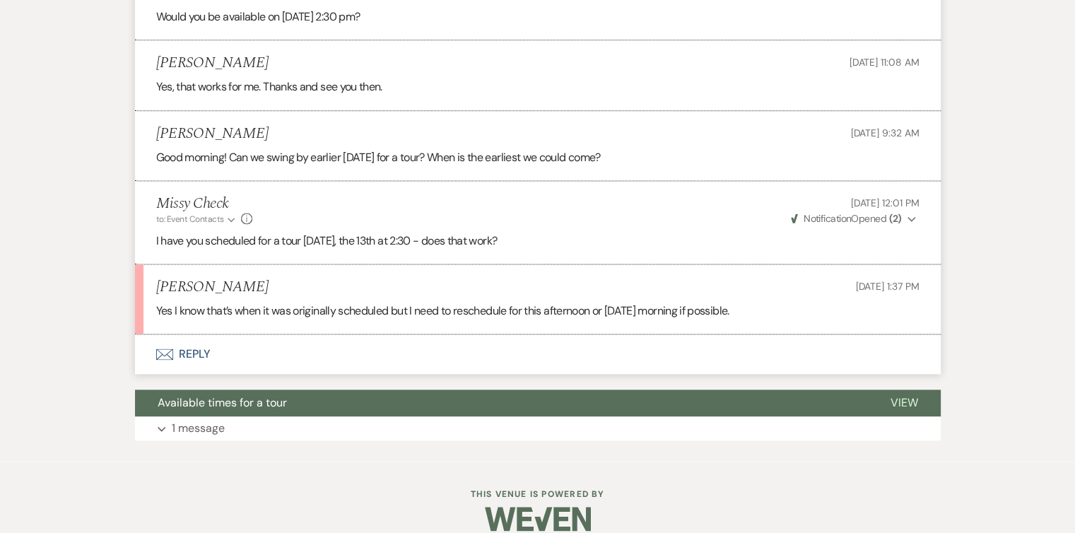
scroll to position [1901, 0]
click at [186, 336] on button "Envelope Reply" at bounding box center [537, 355] width 805 height 40
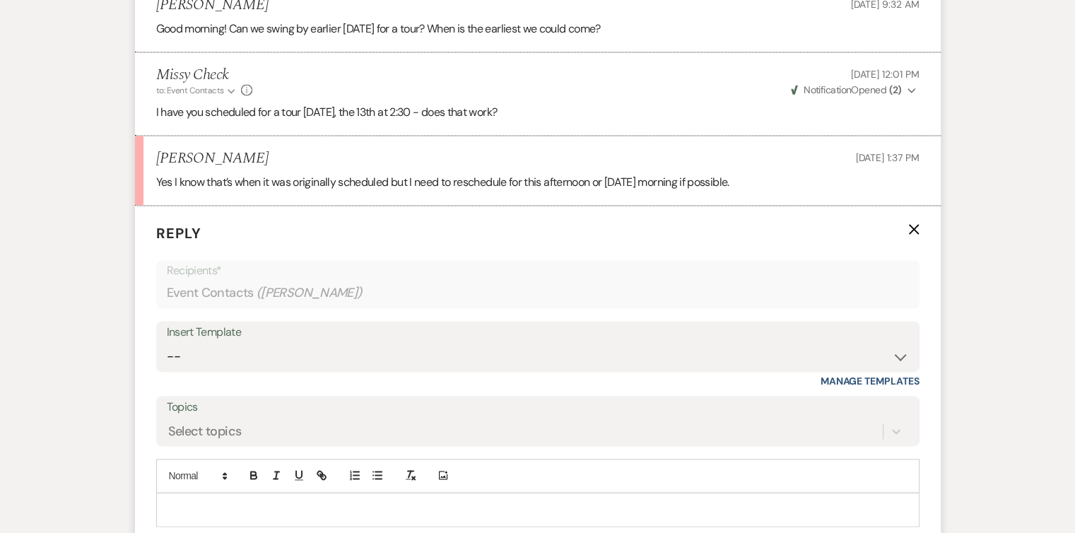
scroll to position [2029, 0]
click at [271, 470] on icon "button" at bounding box center [276, 476] width 13 height 13
click at [256, 495] on div "﻿" at bounding box center [538, 511] width 762 height 32
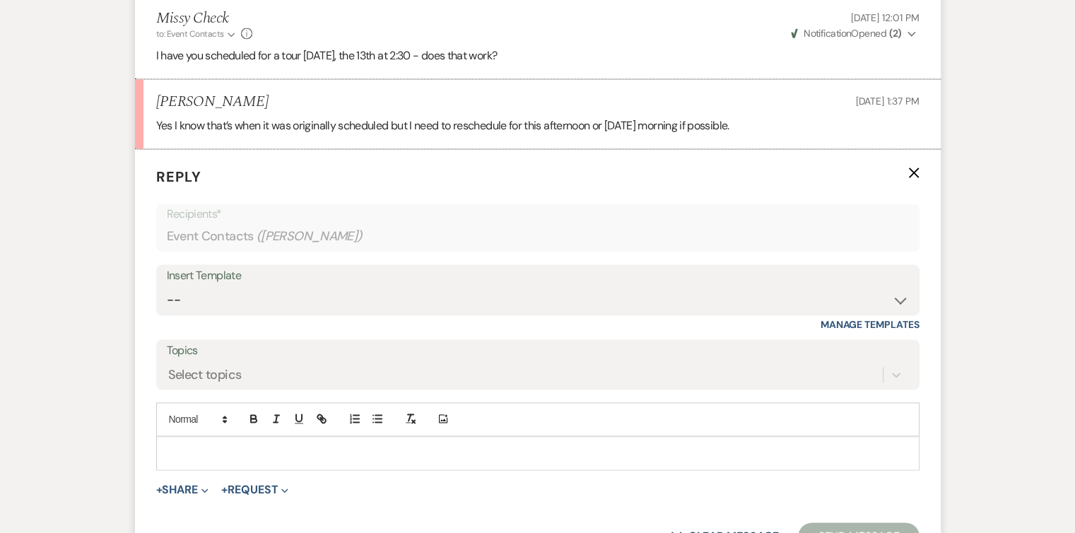
scroll to position [2088, 0]
